Goal: Transaction & Acquisition: Purchase product/service

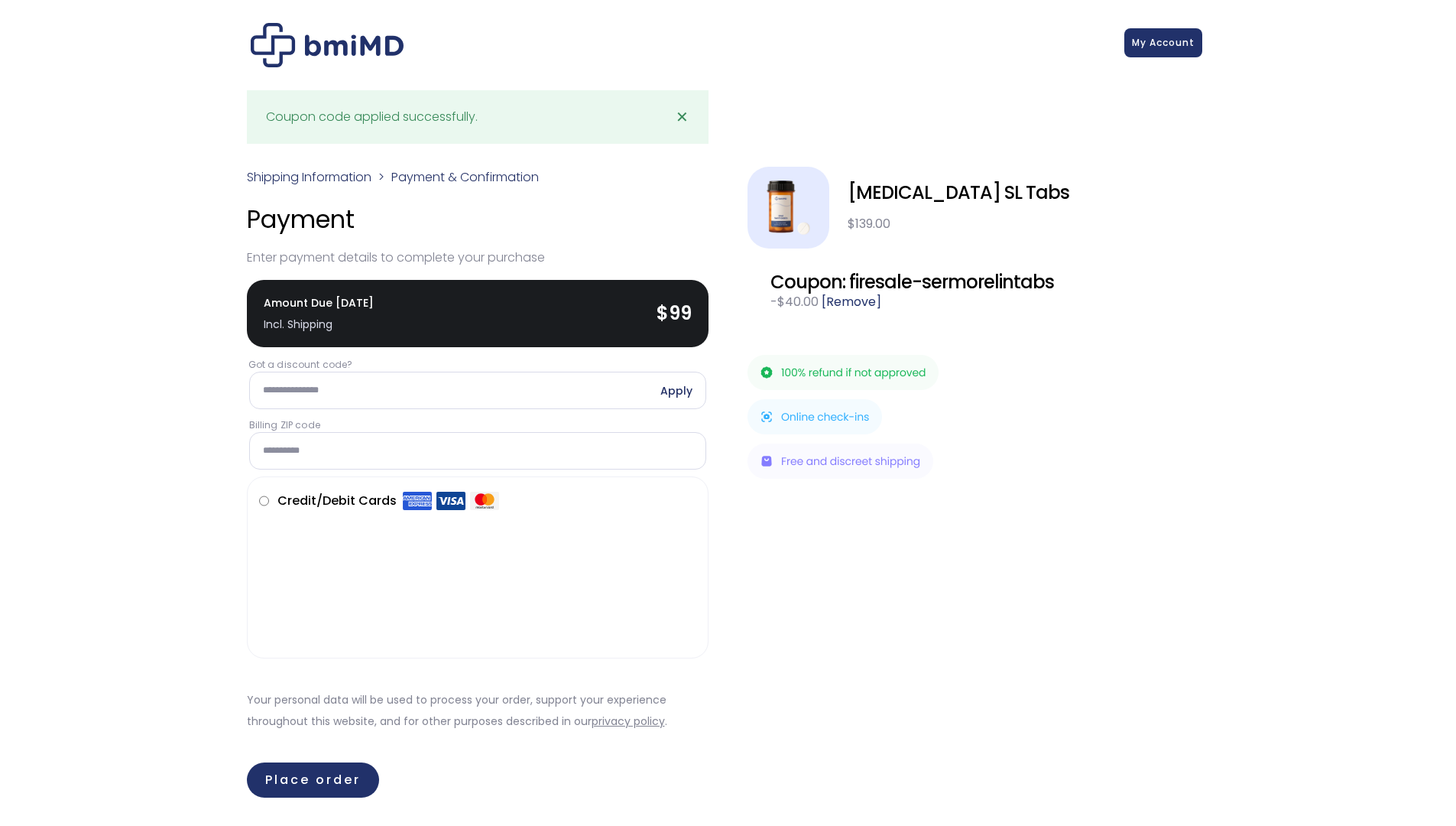
click at [1186, 36] on span "My Account" at bounding box center [1163, 42] width 62 height 13
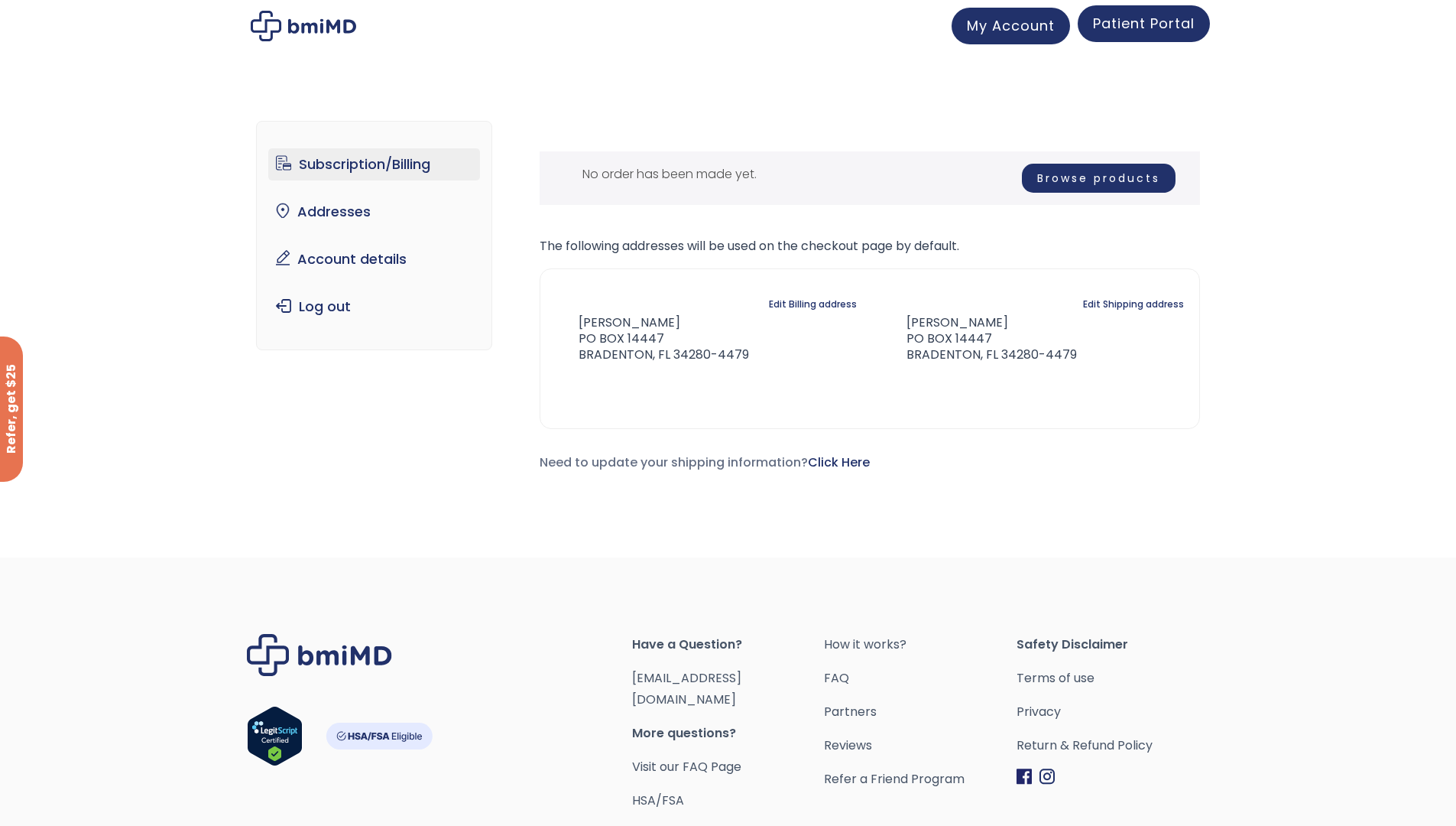
click at [1156, 31] on span "Patient Portal" at bounding box center [1144, 23] width 102 height 19
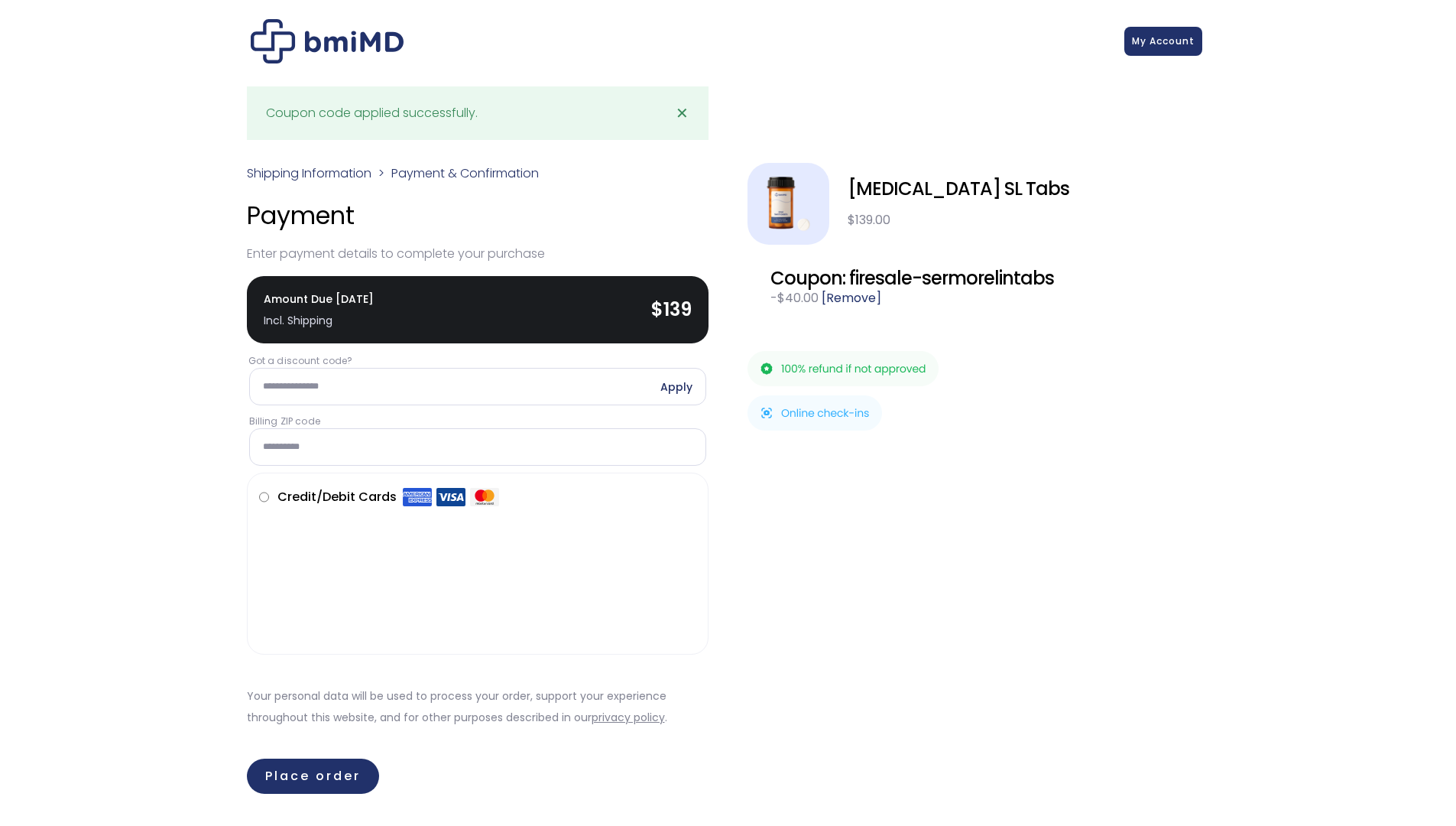
scroll to position [5, 0]
drag, startPoint x: 362, startPoint y: 42, endPoint x: 1392, endPoint y: 0, distance: 1030.9
